Goal: Transaction & Acquisition: Purchase product/service

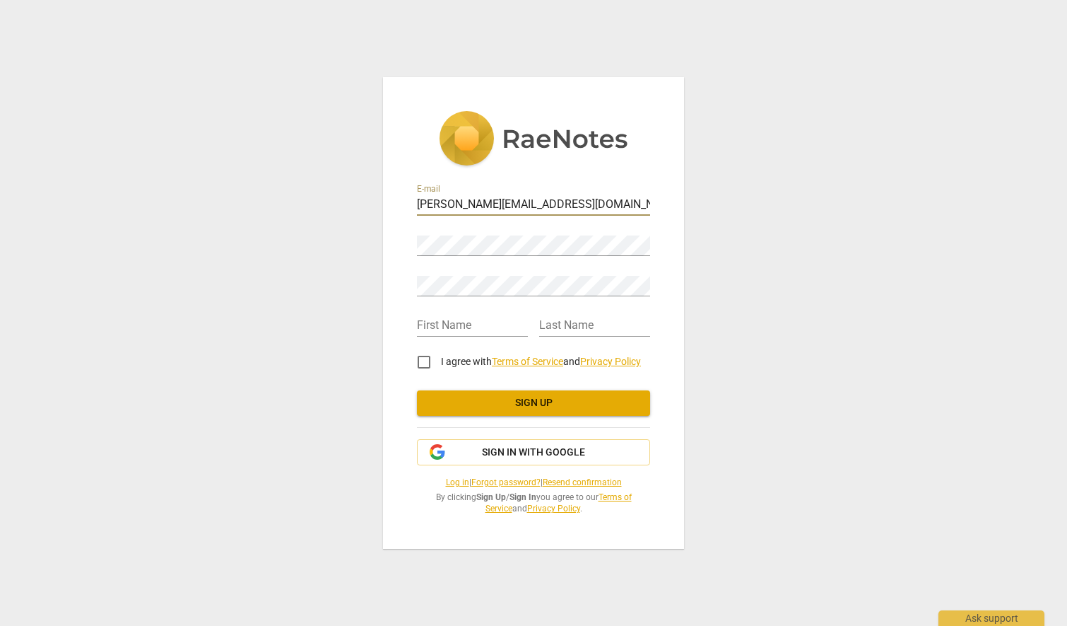
type input "[PERSON_NAME][EMAIL_ADDRESS][DOMAIN_NAME]"
type input "[PERSON_NAME]"
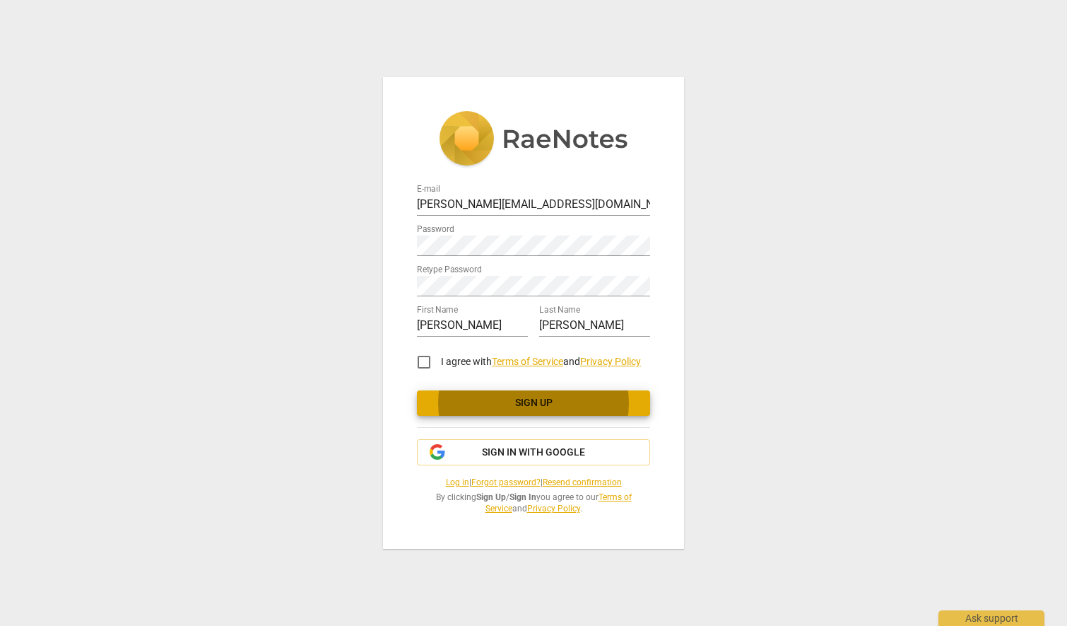
click at [421, 363] on input "I agree with Terms of Service and Privacy Policy" at bounding box center [424, 362] width 34 height 34
checkbox input "true"
click at [572, 406] on span "Sign up" at bounding box center [533, 403] width 211 height 14
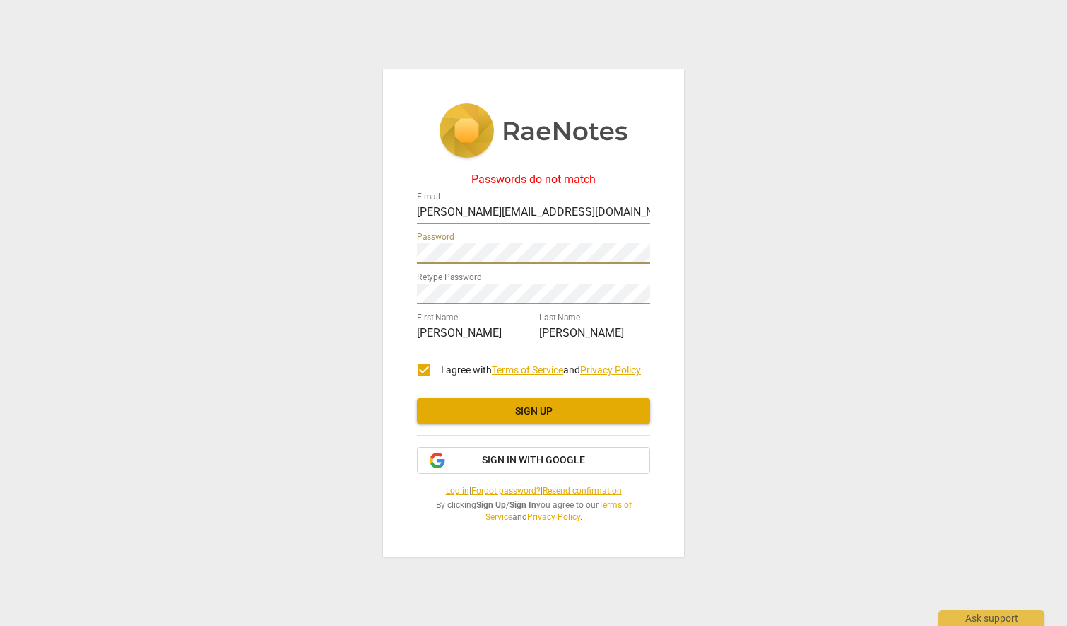
click at [532, 409] on span "Sign up" at bounding box center [533, 411] width 211 height 14
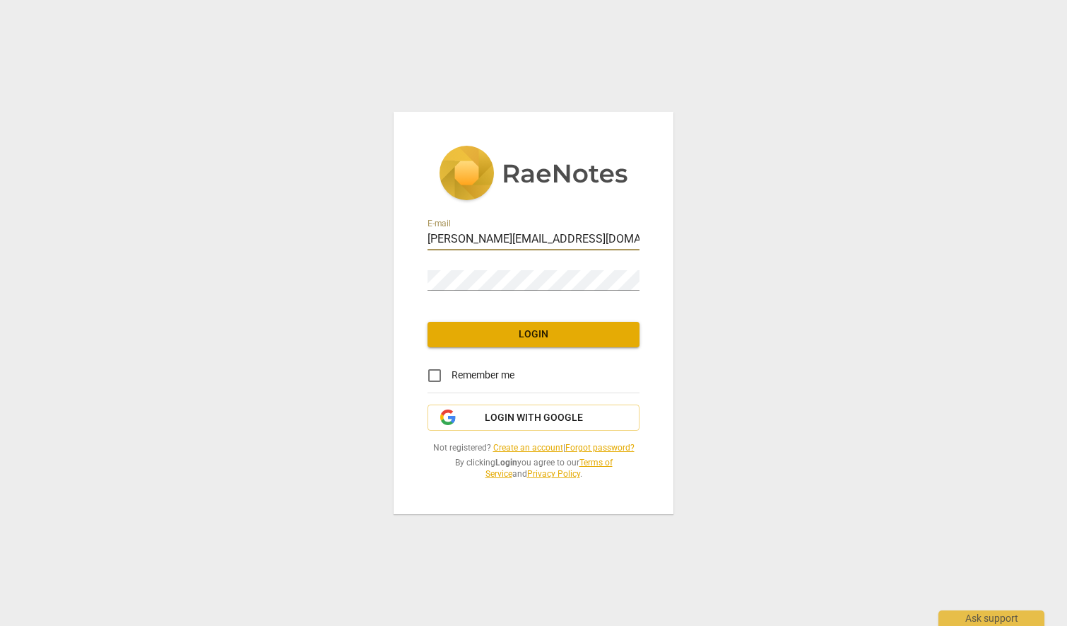
type input "[PERSON_NAME][EMAIL_ADDRESS][DOMAIN_NAME]"
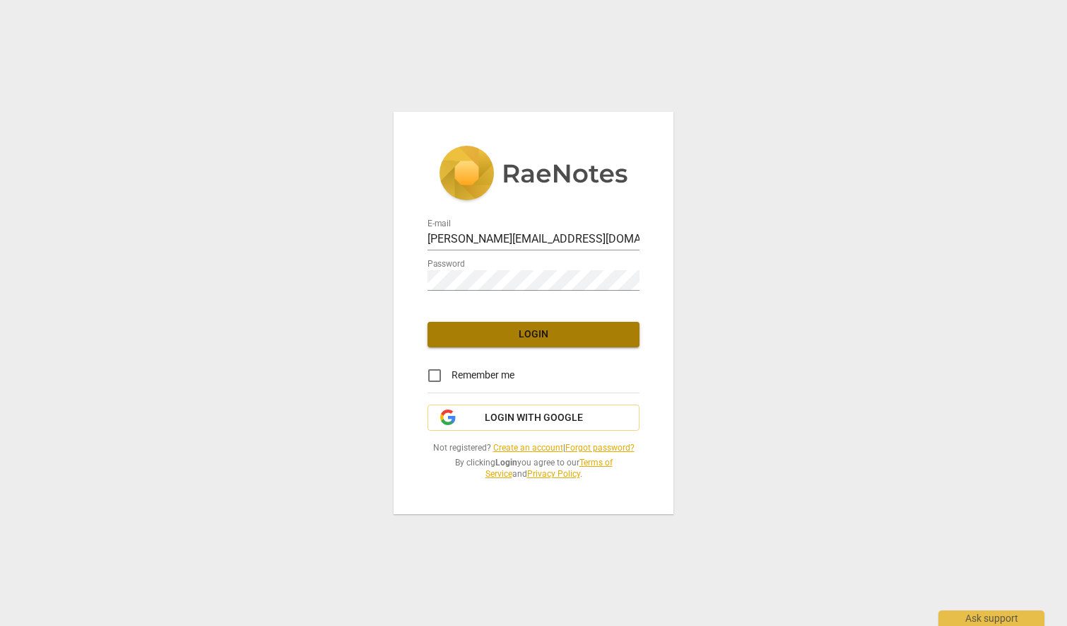
click at [508, 330] on span "Login" at bounding box center [533, 334] width 189 height 14
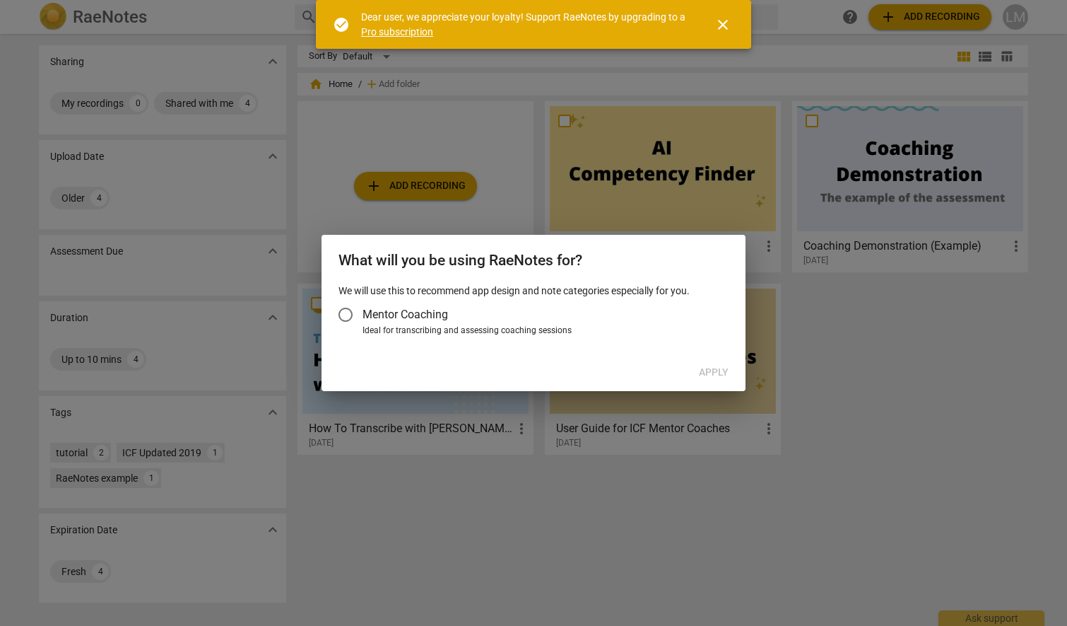
click at [369, 314] on span "Mentor Coaching" at bounding box center [406, 314] width 86 height 16
click at [363, 314] on input "Mentor Coaching" at bounding box center [346, 315] width 34 height 34
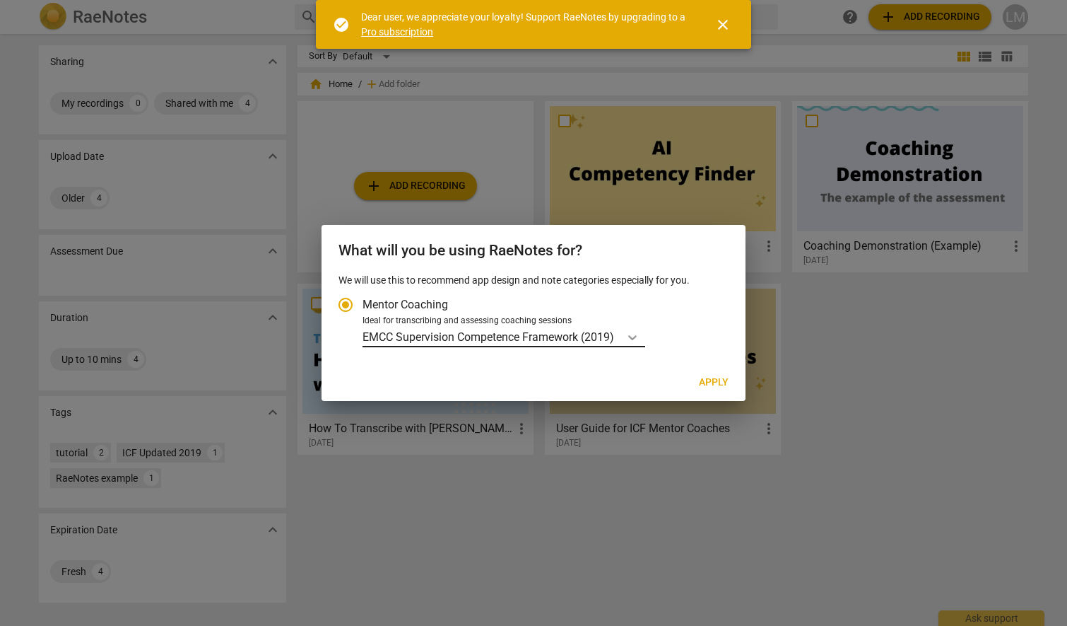
click at [636, 336] on icon "Account type" at bounding box center [633, 337] width 14 height 14
click at [0, 0] on input "Ideal for transcribing and assessing coaching sessions EMCC Supervision Compete…" at bounding box center [0, 0] width 0 height 0
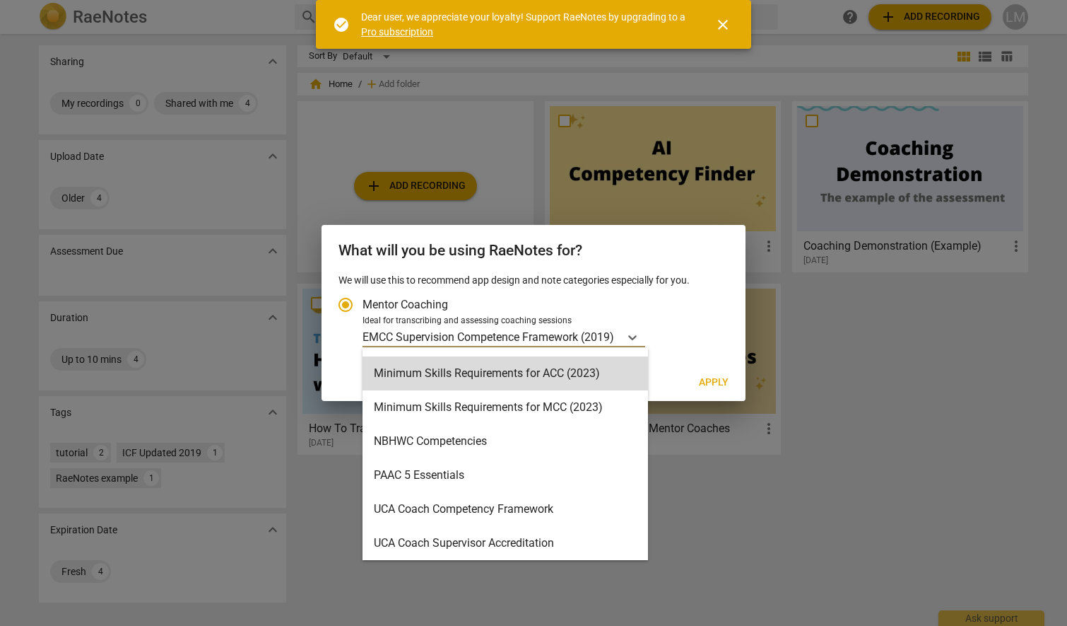
scroll to position [336, 0]
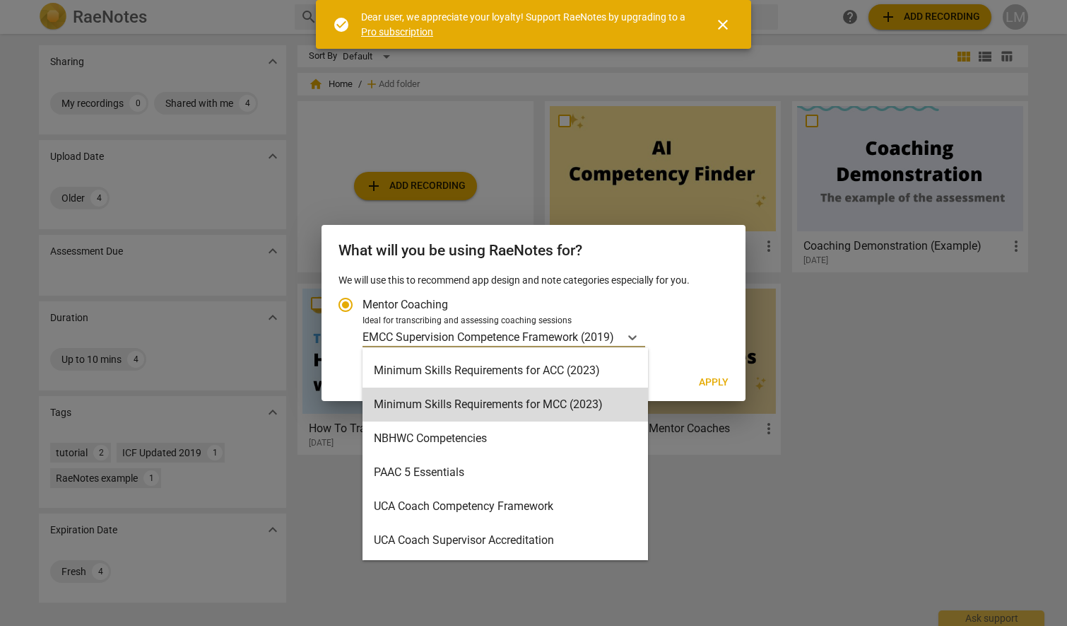
click at [485, 395] on div "Minimum Skills Requirements for MCC (2023)" at bounding box center [506, 404] width 286 height 34
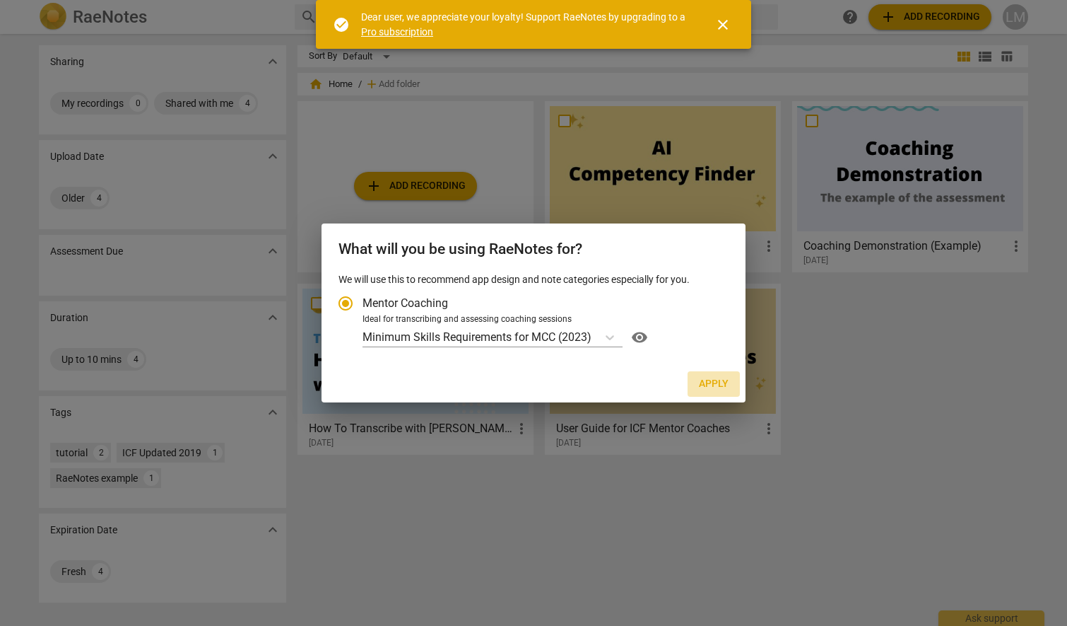
click at [715, 382] on span "Apply" at bounding box center [714, 384] width 30 height 14
radio input "false"
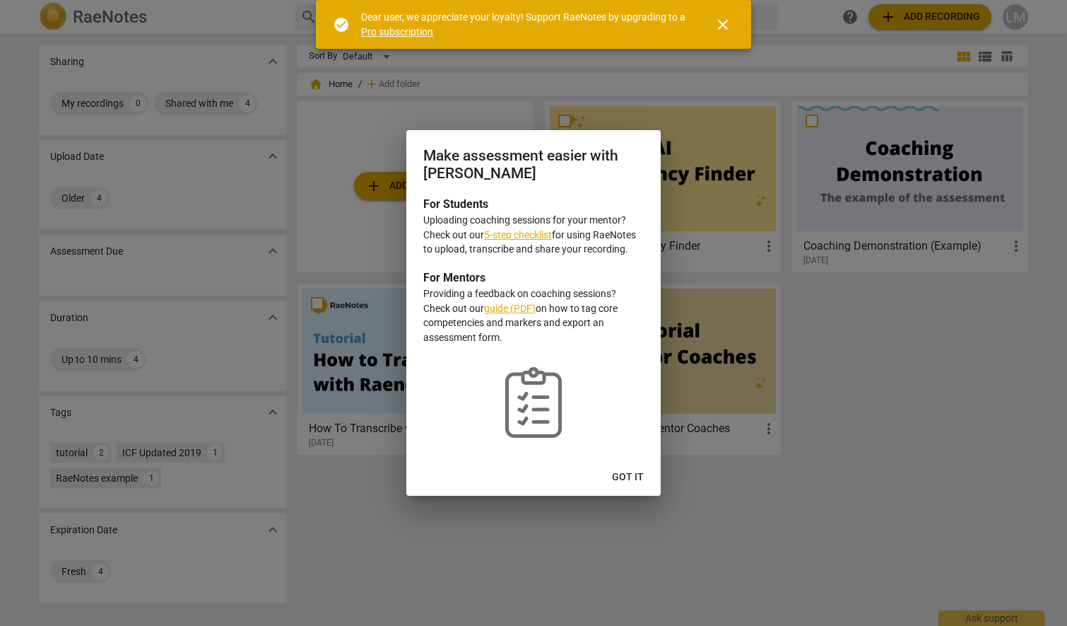
click at [631, 475] on span "Got it" at bounding box center [628, 477] width 32 height 14
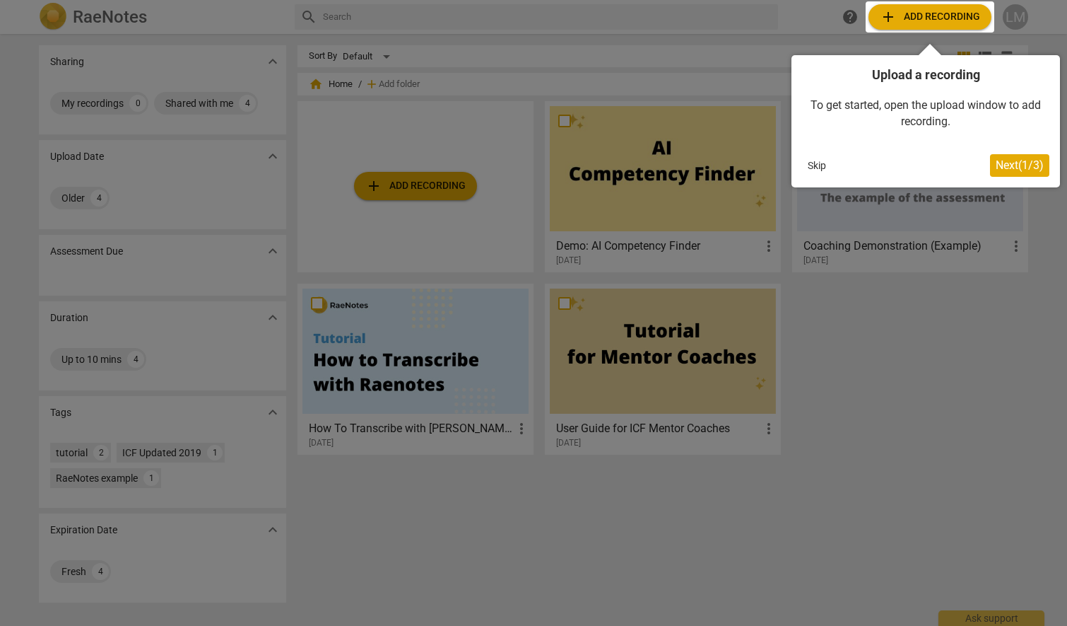
click at [1012, 160] on span "Next ( 1 / 3 )" at bounding box center [1020, 164] width 48 height 13
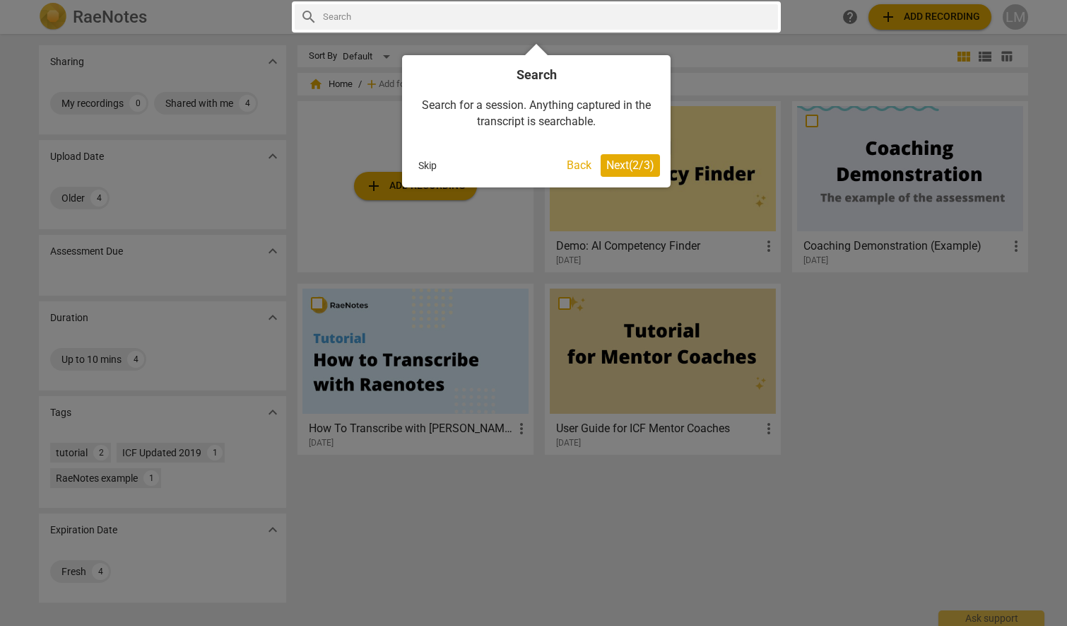
click at [640, 164] on span "Next ( 2 / 3 )" at bounding box center [631, 164] width 48 height 13
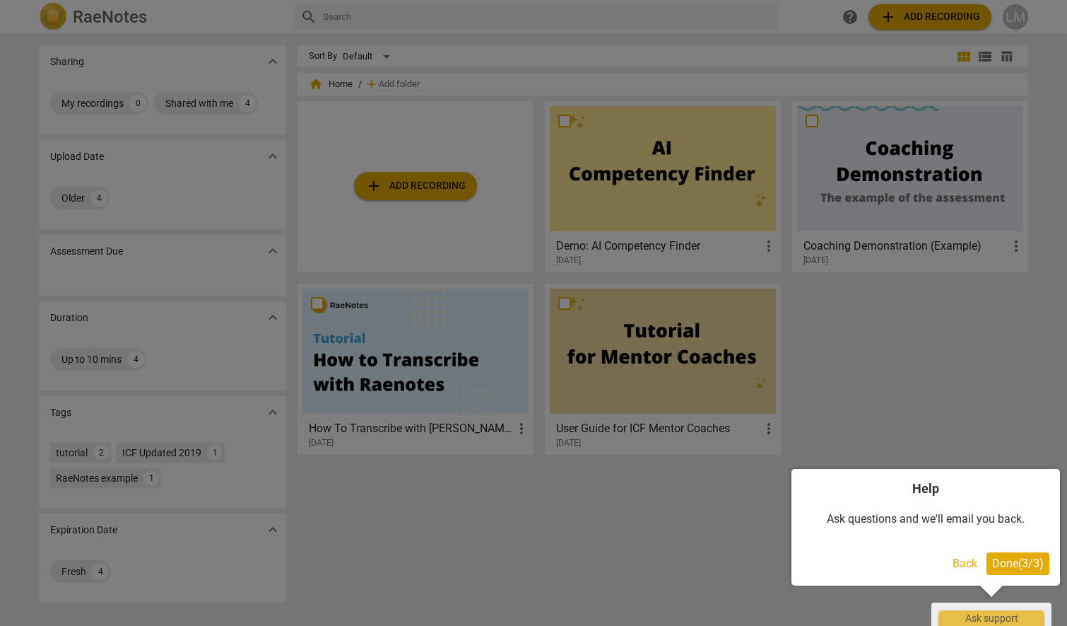
click at [1032, 555] on button "Done ( 3 / 3 )" at bounding box center [1018, 563] width 63 height 23
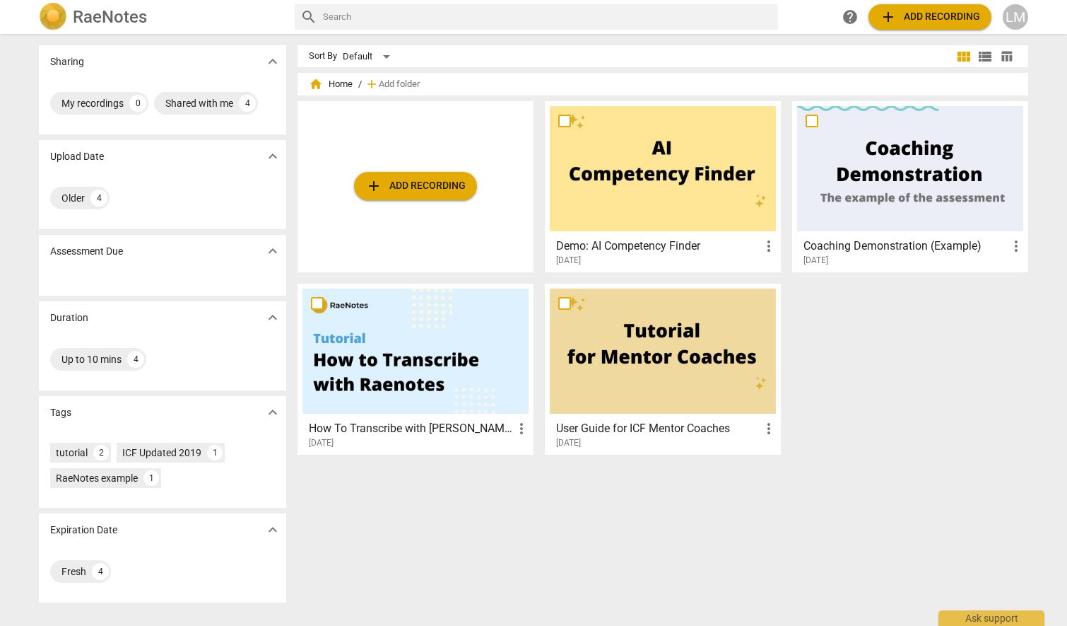
click at [909, 16] on span "add Add recording" at bounding box center [930, 16] width 100 height 17
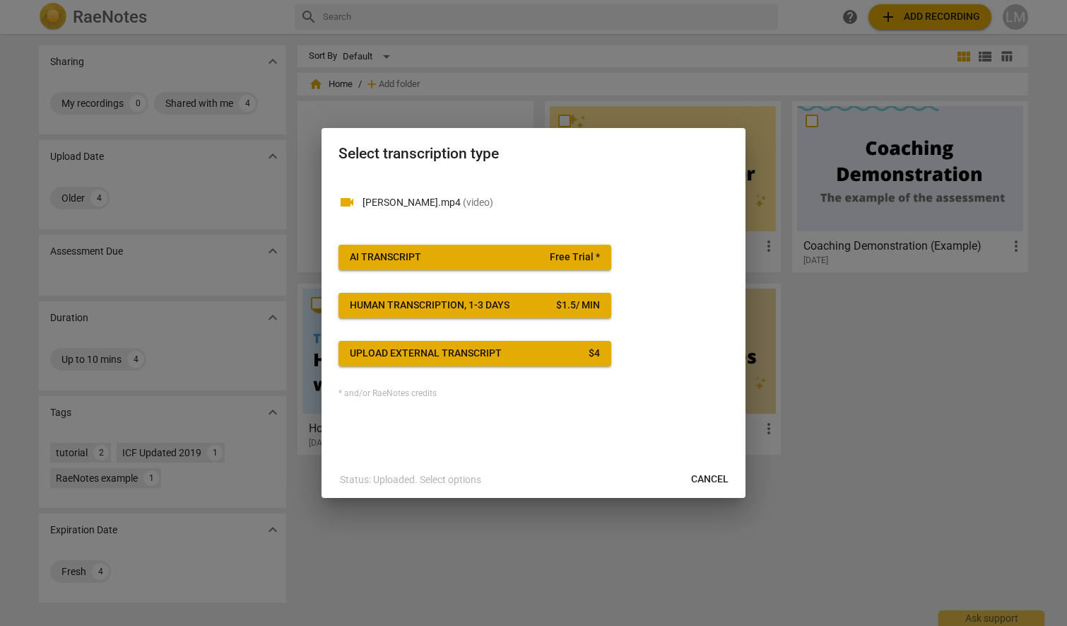
click at [717, 480] on span "Cancel" at bounding box center [709, 479] width 37 height 14
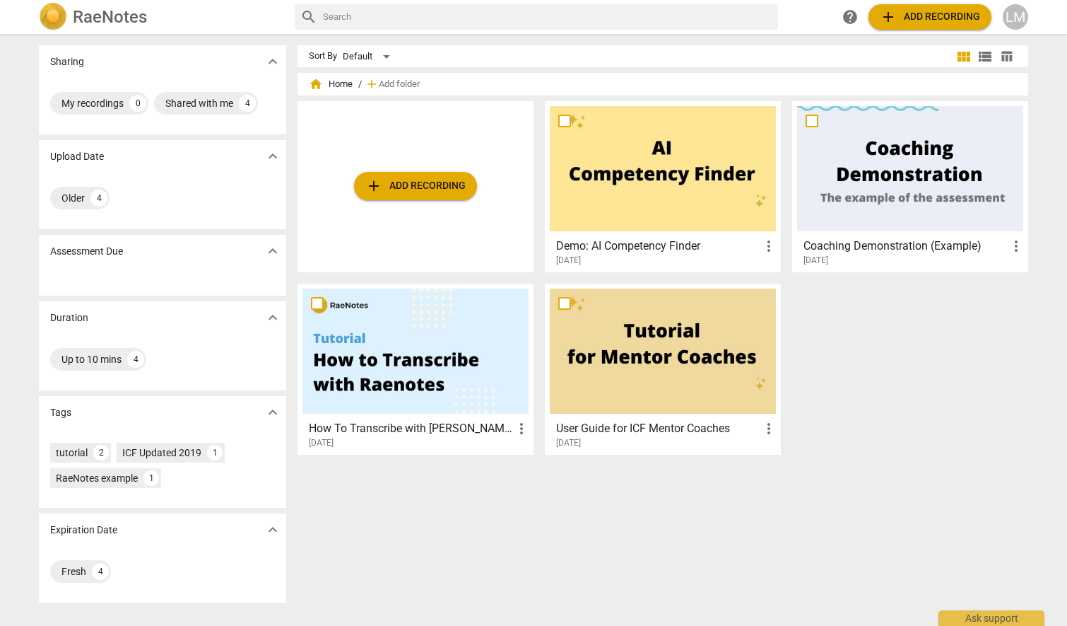
click at [430, 177] on button "add Add recording" at bounding box center [415, 186] width 123 height 28
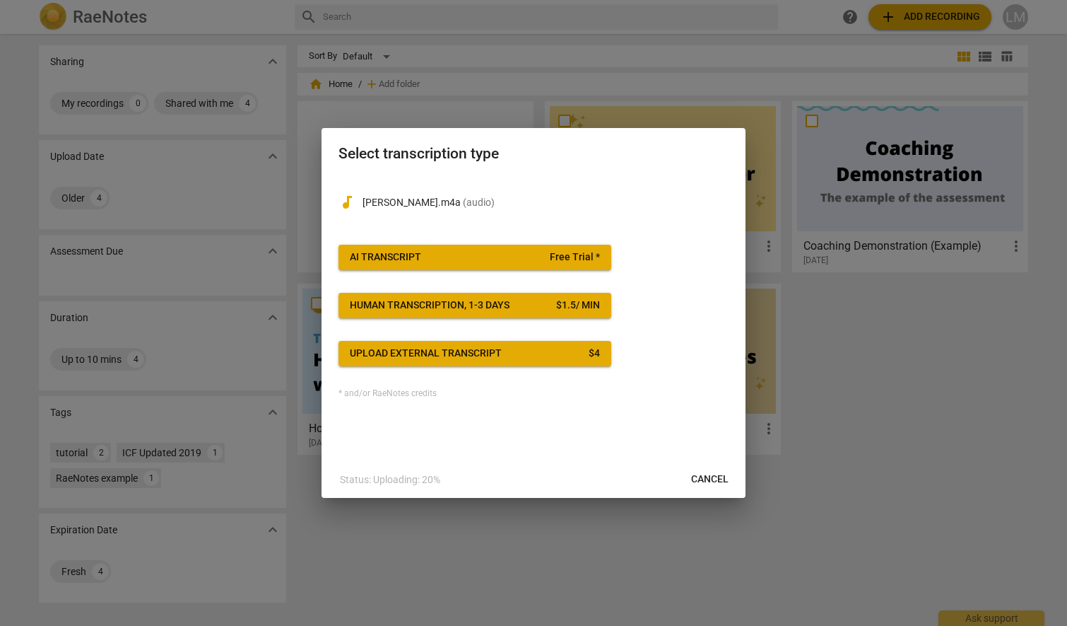
click at [438, 257] on span "AI Transcript Free Trial *" at bounding box center [475, 257] width 250 height 14
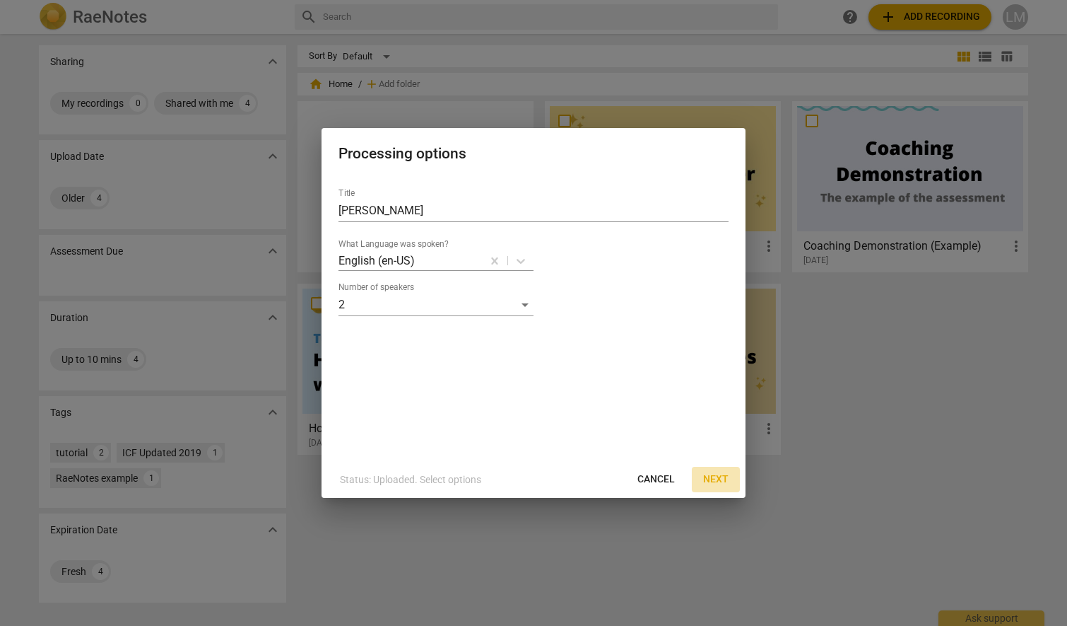
click at [713, 480] on span "Next" at bounding box center [715, 479] width 25 height 14
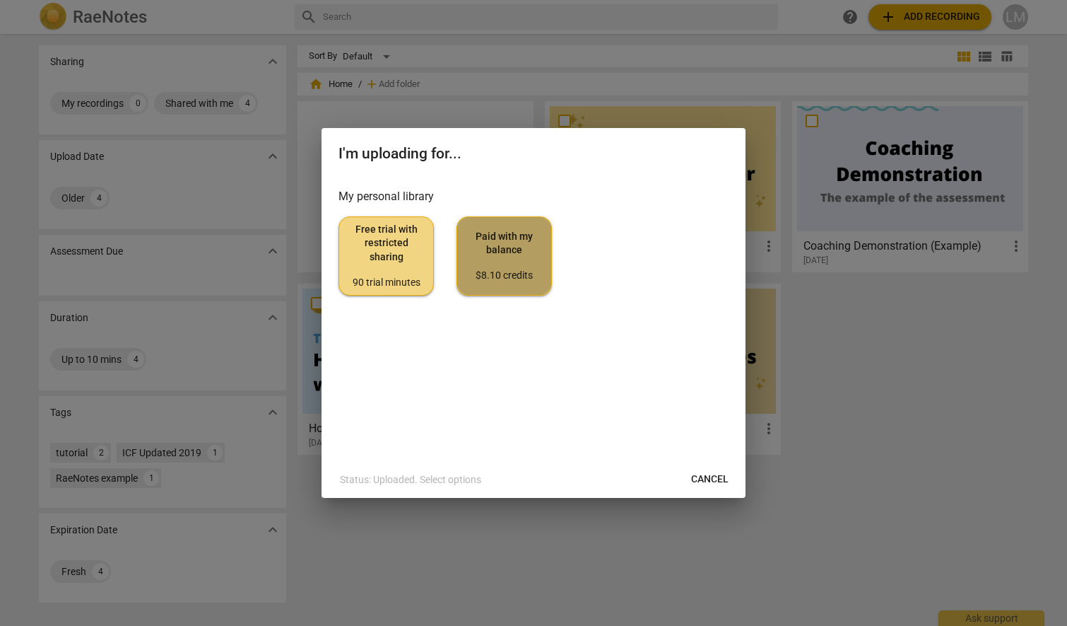
click at [505, 265] on span "Paid with my balance $8.10 credits" at bounding box center [504, 256] width 71 height 53
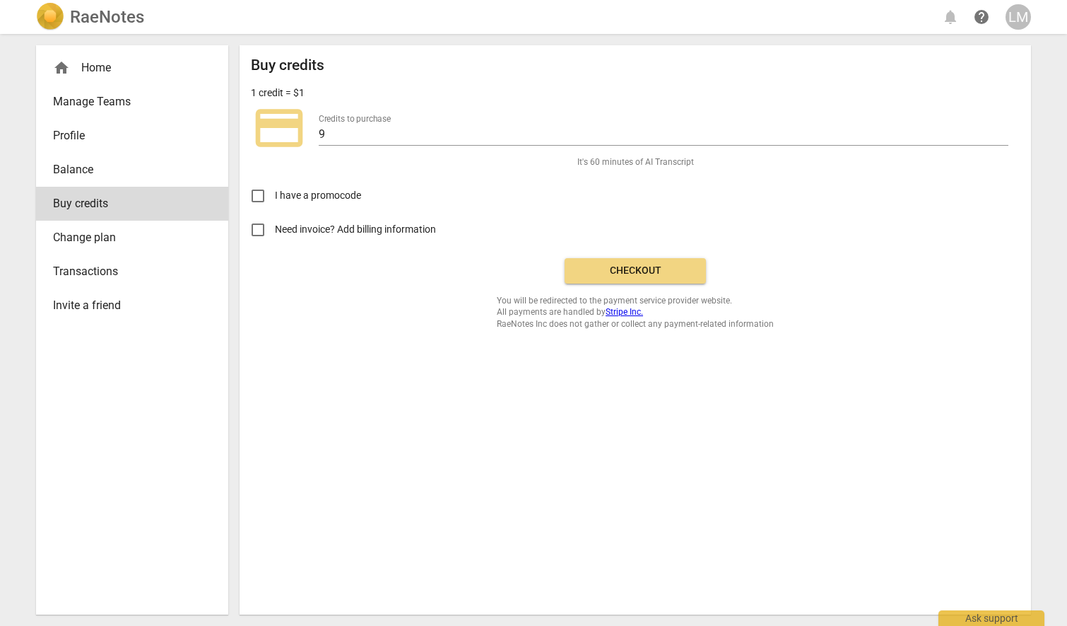
click at [599, 270] on span "Checkout" at bounding box center [635, 271] width 119 height 14
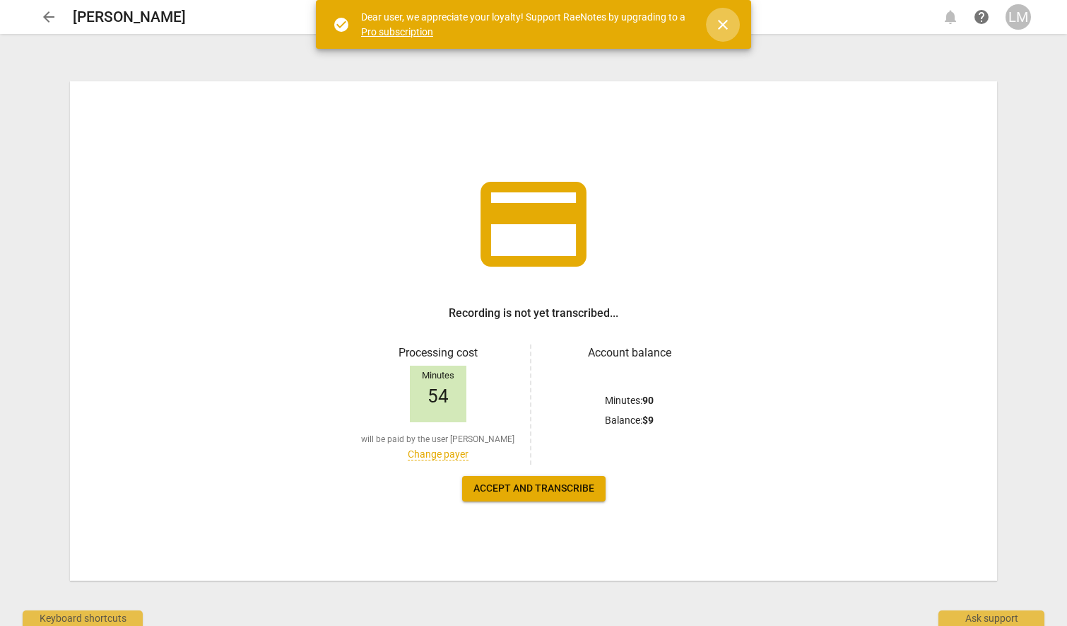
click at [721, 23] on span "close" at bounding box center [723, 24] width 17 height 17
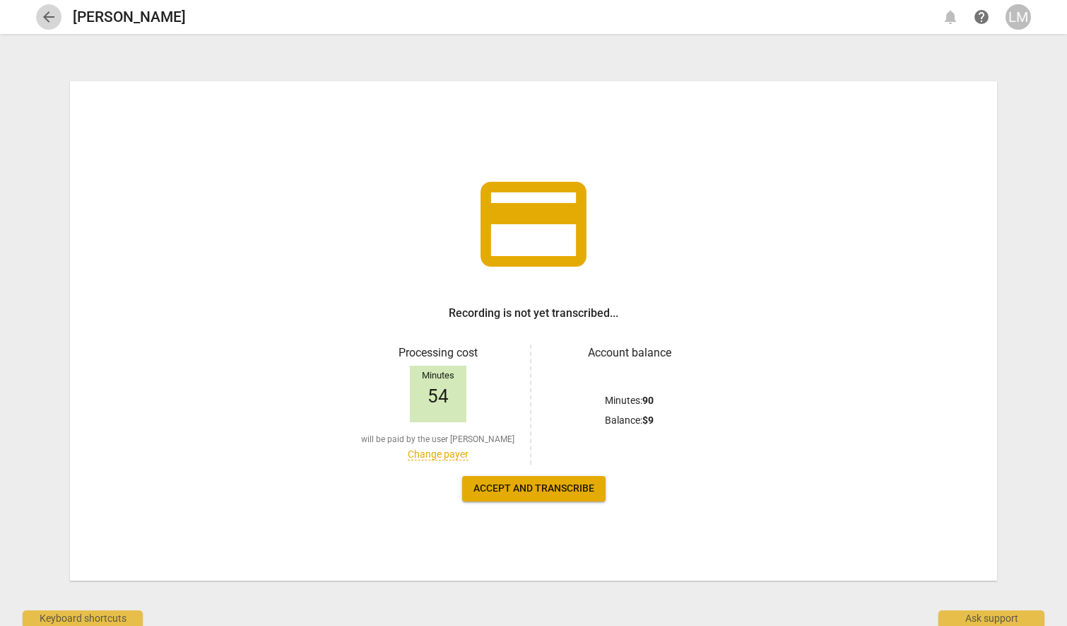
click at [46, 13] on span "arrow_back" at bounding box center [48, 16] width 17 height 17
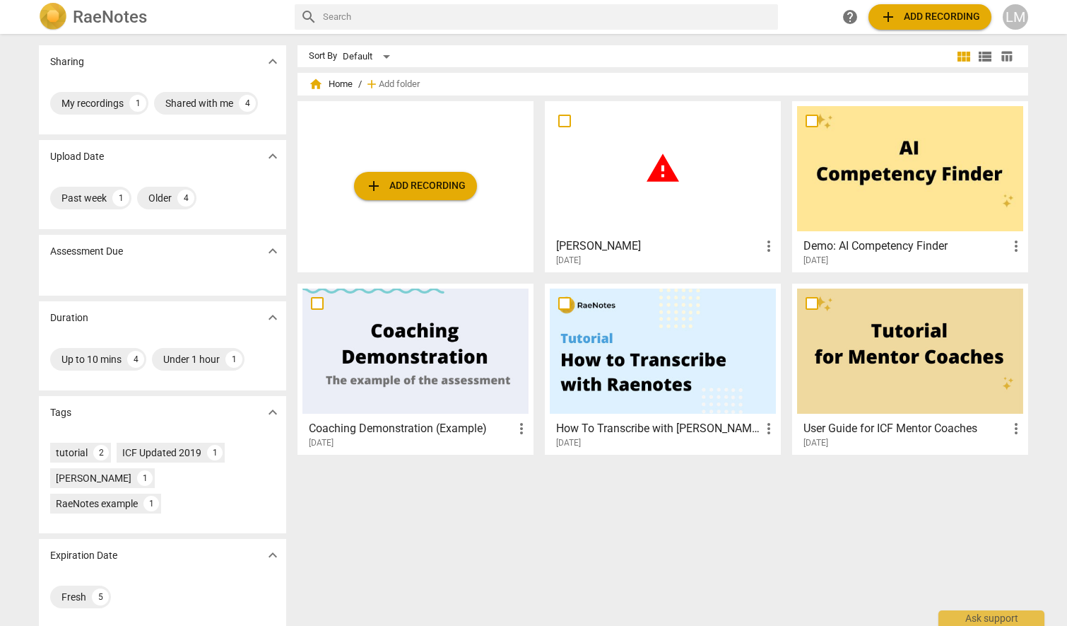
click at [333, 83] on span "home Home" at bounding box center [331, 84] width 44 height 14
click at [1016, 16] on div "LM" at bounding box center [1015, 16] width 25 height 25
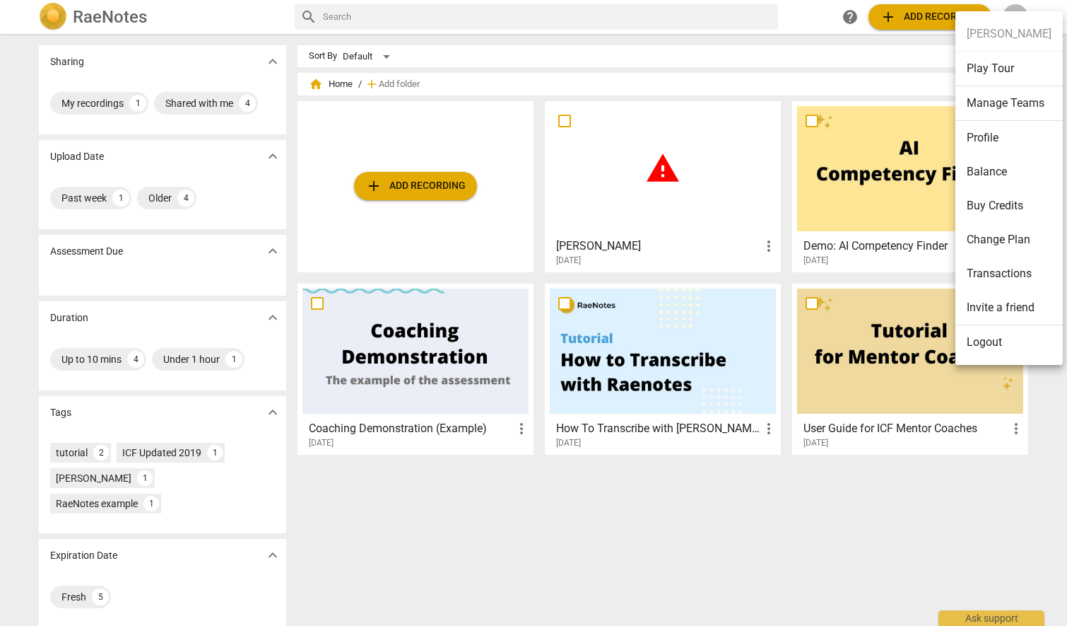
click at [961, 528] on div at bounding box center [533, 313] width 1067 height 626
